Goal: Information Seeking & Learning: Learn about a topic

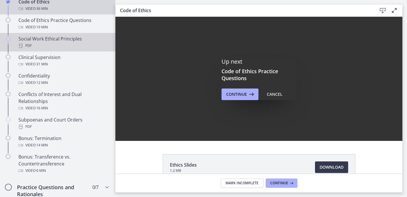
click at [95, 48] on div "PDF" at bounding box center [63, 45] width 90 height 7
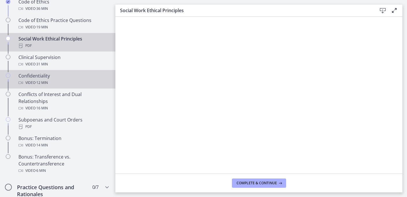
click at [29, 83] on div "Video · 12 min" at bounding box center [63, 82] width 90 height 7
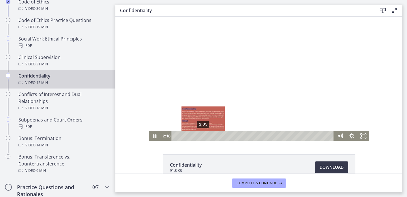
click at [203, 137] on div "2:05" at bounding box center [254, 136] width 156 height 10
click at [201, 136] on div "1:54" at bounding box center [254, 136] width 156 height 10
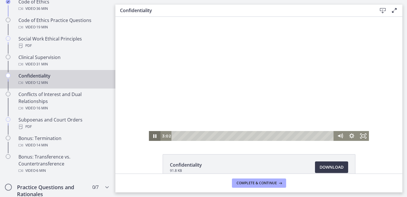
click at [156, 135] on icon "Pause" at bounding box center [154, 136] width 3 height 4
click at [156, 135] on icon "Play Video" at bounding box center [155, 136] width 3 height 4
click at [156, 135] on icon "Pause" at bounding box center [155, 136] width 4 height 5
click at [156, 135] on icon "Play Video" at bounding box center [155, 135] width 3 height 5
click at [156, 135] on icon "Pause" at bounding box center [154, 136] width 3 height 4
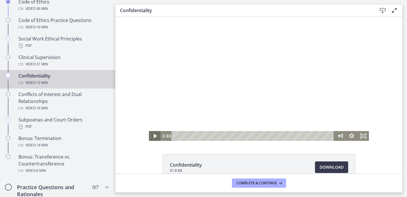
click at [156, 135] on icon "Play Video" at bounding box center [155, 136] width 3 height 4
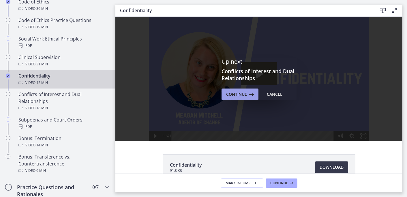
click at [244, 95] on span "Continue" at bounding box center [236, 94] width 21 height 7
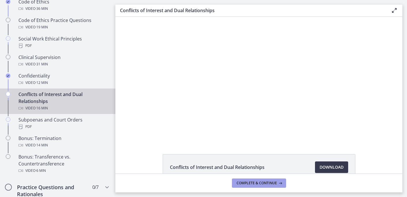
click at [270, 185] on span "Complete & continue" at bounding box center [257, 182] width 40 height 5
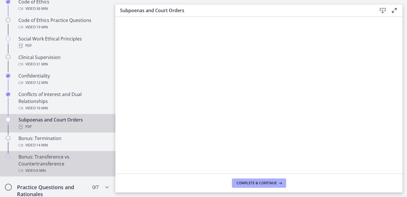
click at [70, 155] on div "Bonus: Transference vs. Countertransference Video · 6 min" at bounding box center [63, 163] width 90 height 21
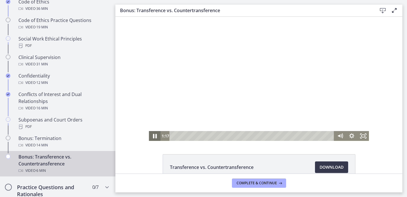
click at [154, 134] on icon "Pause" at bounding box center [155, 136] width 4 height 5
click at [154, 133] on icon "Play Video" at bounding box center [155, 136] width 14 height 12
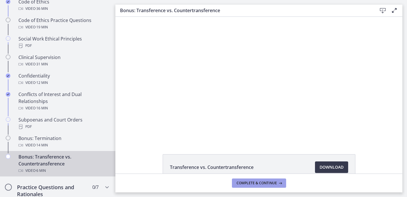
click at [281, 185] on icon at bounding box center [280, 182] width 6 height 5
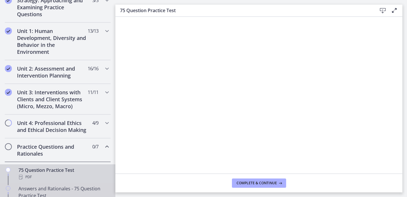
scroll to position [141, 0]
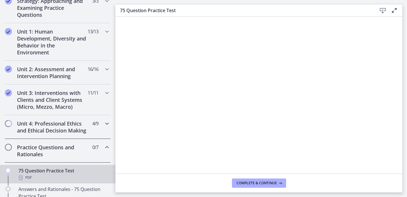
click at [112, 123] on div "Unit 4: Professional Ethics and Ethical Decision Making 4 / 9 Completed" at bounding box center [57, 127] width 115 height 24
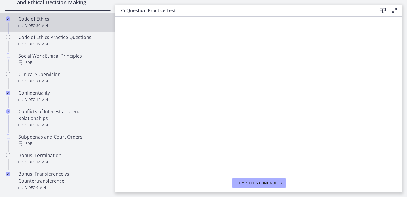
scroll to position [277, 0]
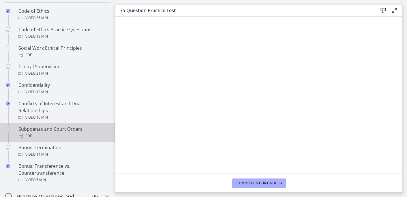
click at [81, 137] on div "PDF" at bounding box center [63, 135] width 90 height 7
click at [258, 184] on span "Complete & continue" at bounding box center [257, 182] width 40 height 5
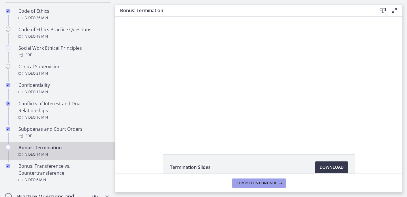
click at [244, 178] on button "Complete & continue" at bounding box center [259, 182] width 54 height 9
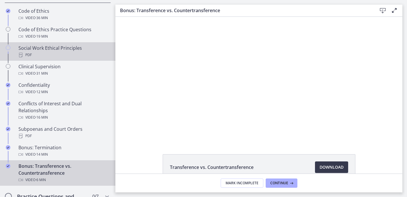
click at [35, 57] on div "PDF" at bounding box center [63, 54] width 90 height 7
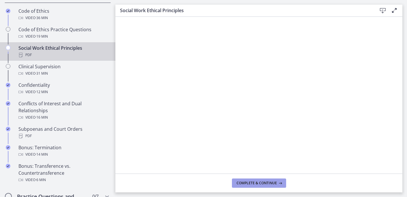
click at [272, 183] on span "Complete & continue" at bounding box center [257, 182] width 40 height 5
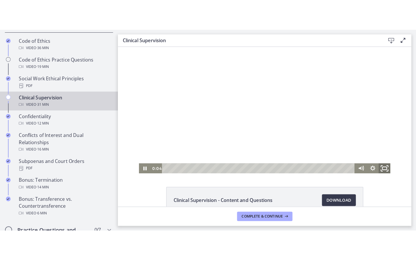
click at [377, 163] on icon "Fullscreen" at bounding box center [379, 166] width 14 height 12
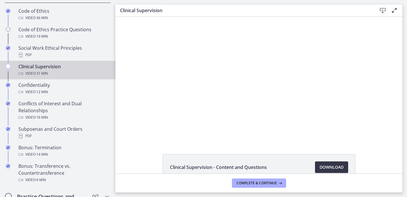
click at [334, 167] on span "Download Opens in a new window" at bounding box center [332, 166] width 24 height 7
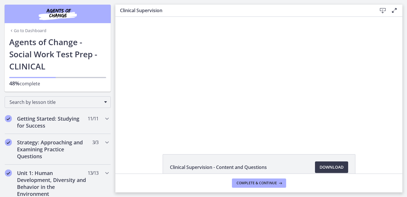
scroll to position [277, 0]
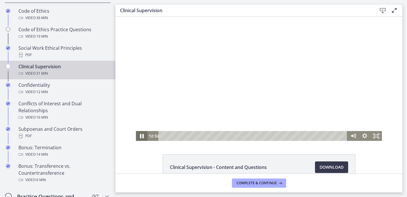
click at [143, 133] on icon "Pause" at bounding box center [142, 136] width 14 height 12
click at [143, 133] on icon "Play Video" at bounding box center [143, 136] width 12 height 10
click at [141, 138] on icon "Pause" at bounding box center [142, 136] width 14 height 12
click at [141, 138] on icon "Play Video" at bounding box center [142, 136] width 14 height 12
click at [379, 136] on icon "Fullscreen" at bounding box center [376, 136] width 14 height 12
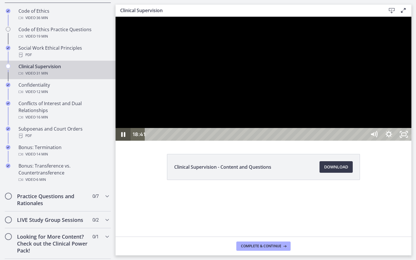
click at [129, 141] on icon "Pause" at bounding box center [122, 134] width 15 height 13
click at [129, 142] on icon "Play Video" at bounding box center [124, 134] width 18 height 15
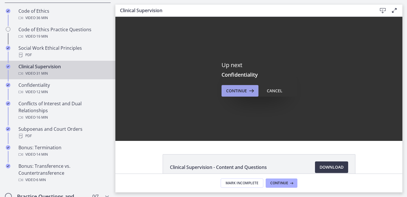
click at [243, 88] on span "Continue" at bounding box center [236, 90] width 21 height 7
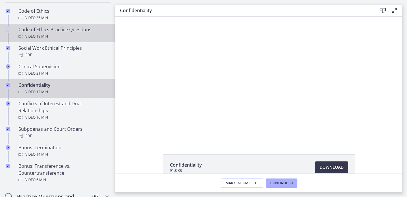
click at [62, 32] on div "Code of Ethics Practice Questions Video · 19 min" at bounding box center [63, 33] width 90 height 14
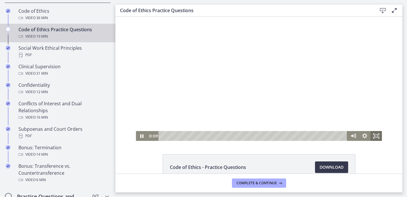
click at [377, 136] on icon "Fullscreen" at bounding box center [377, 136] width 12 height 10
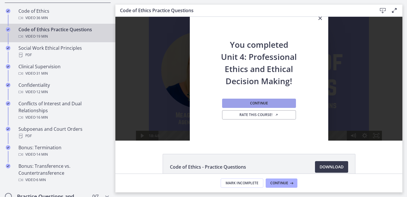
click at [281, 103] on button "Continue" at bounding box center [259, 102] width 74 height 9
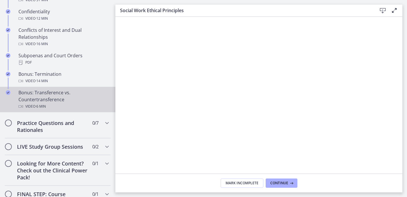
scroll to position [352, 0]
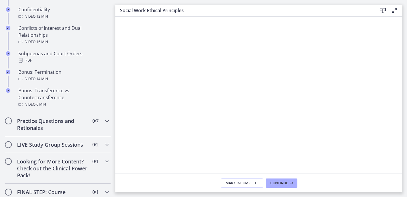
click at [109, 122] on icon "Chapters" at bounding box center [107, 120] width 7 height 7
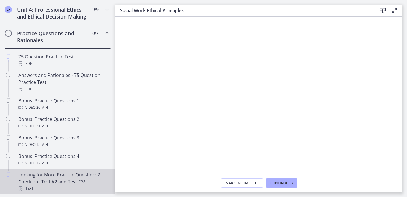
scroll to position [231, 0]
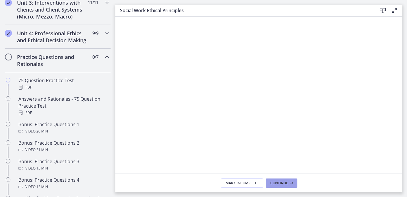
click at [268, 182] on button "Continue" at bounding box center [282, 182] width 32 height 9
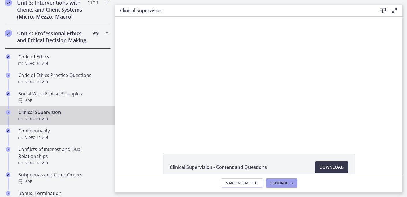
click at [268, 182] on button "Continue" at bounding box center [282, 182] width 32 height 9
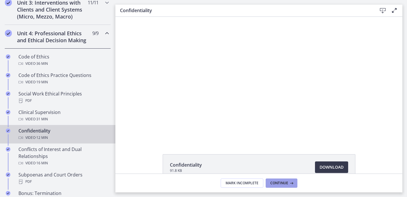
click at [268, 182] on button "Continue" at bounding box center [282, 182] width 32 height 9
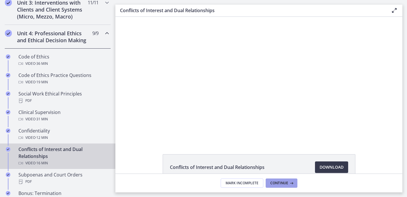
click at [268, 182] on button "Continue" at bounding box center [282, 182] width 32 height 9
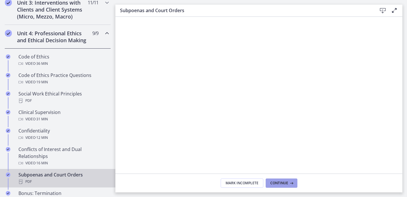
click at [268, 182] on button "Continue" at bounding box center [282, 182] width 32 height 9
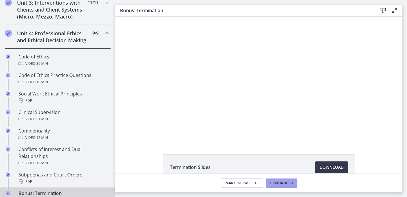
click at [268, 182] on button "Continue" at bounding box center [282, 182] width 32 height 9
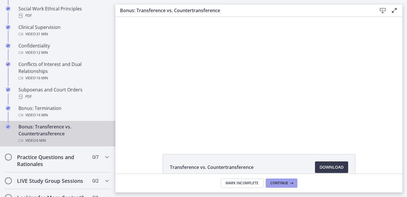
click at [277, 185] on button "Continue" at bounding box center [282, 182] width 32 height 9
